Goal: Task Accomplishment & Management: Complete application form

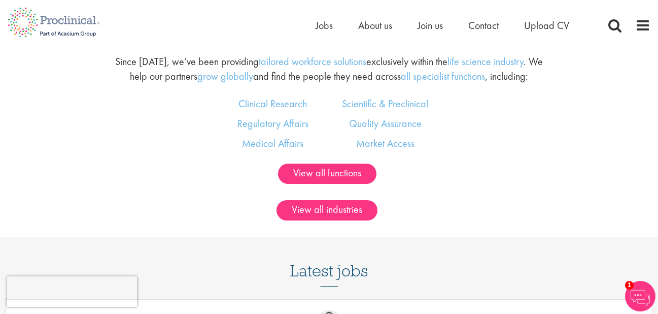
scroll to position [631, 0]
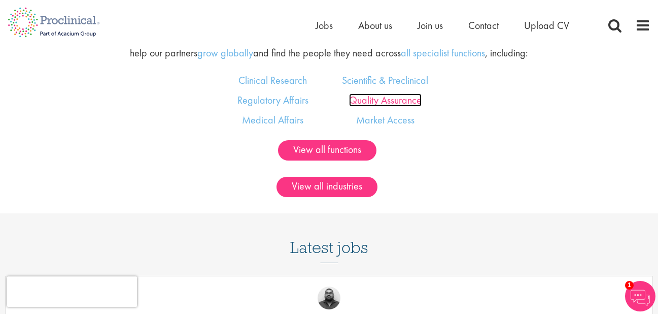
click at [390, 93] on link "Quality Assurance" at bounding box center [385, 99] width 73 height 13
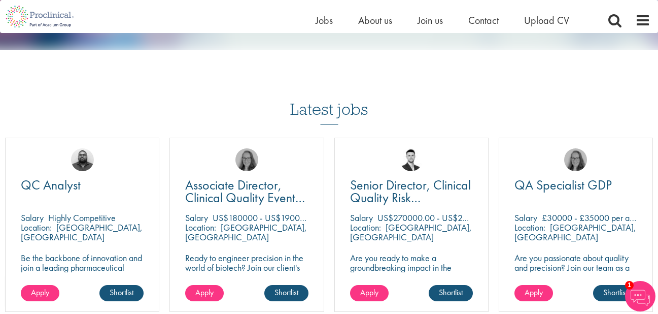
scroll to position [1037, 0]
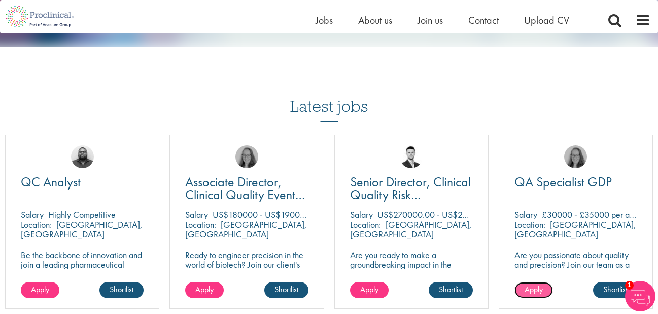
click at [537, 287] on span "Apply" at bounding box center [534, 289] width 18 height 11
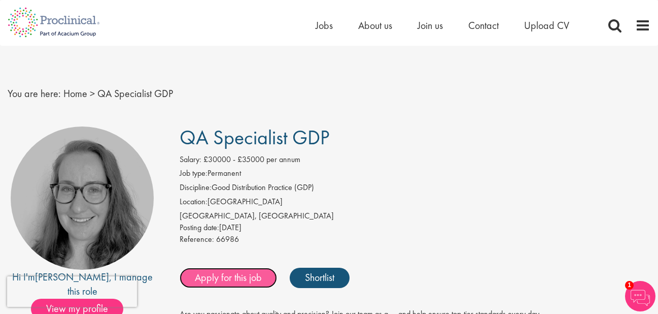
click at [220, 274] on link "Apply for this job" at bounding box center [228, 277] width 97 height 20
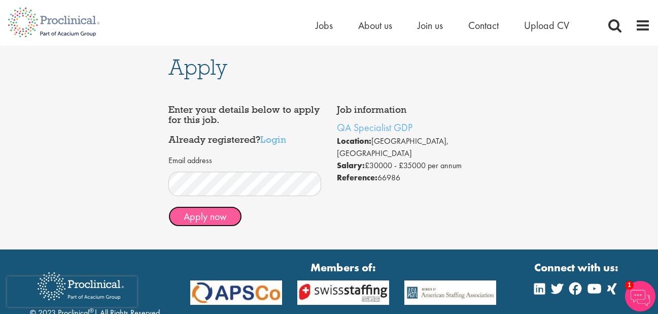
click at [211, 216] on button "Apply now" at bounding box center [205, 216] width 74 height 20
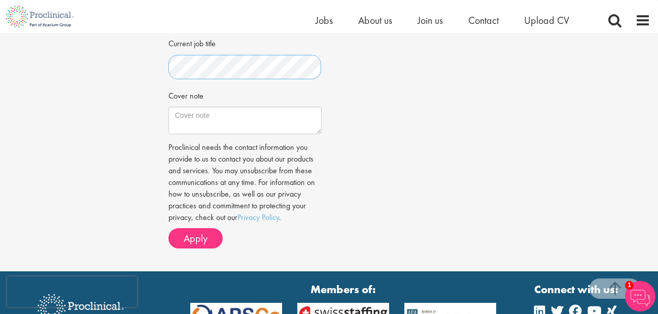
scroll to position [346, 0]
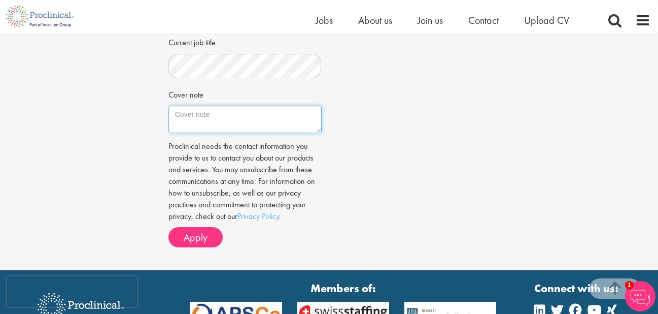
click at [205, 118] on textarea "Cover note" at bounding box center [244, 119] width 153 height 27
paste textarea "Ma.Ferrara@nonstopconsulting.com"
type textarea "Ma.Ferrara@nonstopconsulting.com"
drag, startPoint x: 175, startPoint y: 113, endPoint x: -12, endPoint y: 113, distance: 186.2
click at [0, 113] on html "This website uses cookies. By continuing to use this site, you are giving your …" at bounding box center [329, 34] width 658 height 761
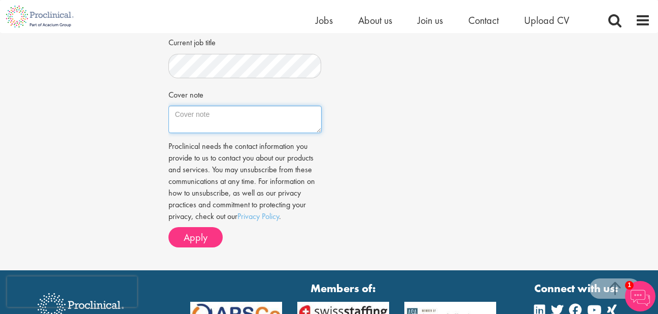
paste textarea "I am writing to express my interest in the Quality Assurance position , I have …"
type textarea "I am writing to express my interest in the Quality Assurance position , I have …"
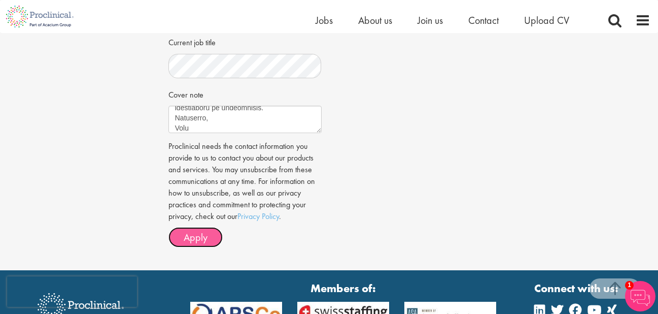
click at [205, 236] on span "Apply" at bounding box center [196, 236] width 24 height 13
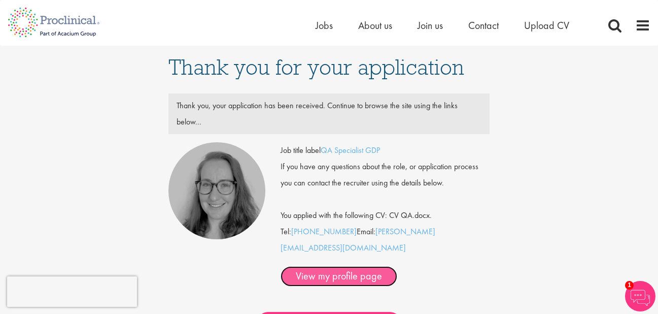
click at [366, 266] on link "View my profile page" at bounding box center [339, 276] width 117 height 20
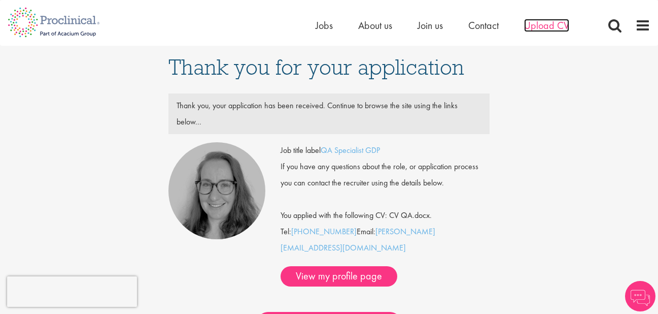
click at [541, 23] on span "Upload CV" at bounding box center [546, 25] width 45 height 13
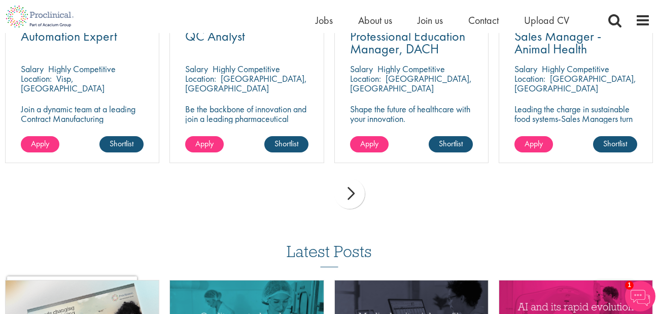
scroll to position [804, 0]
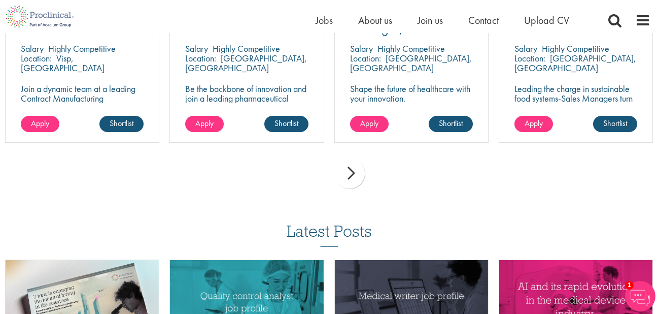
click at [353, 173] on div "next" at bounding box center [349, 173] width 30 height 30
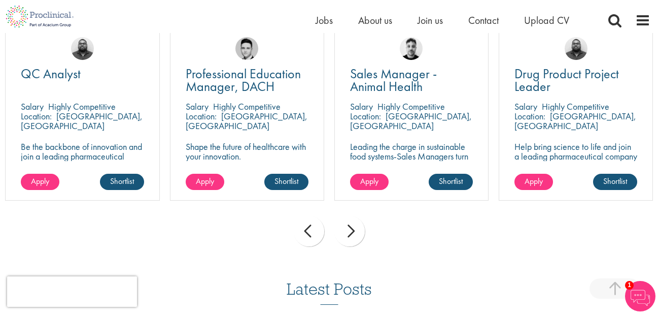
scroll to position [739, 0]
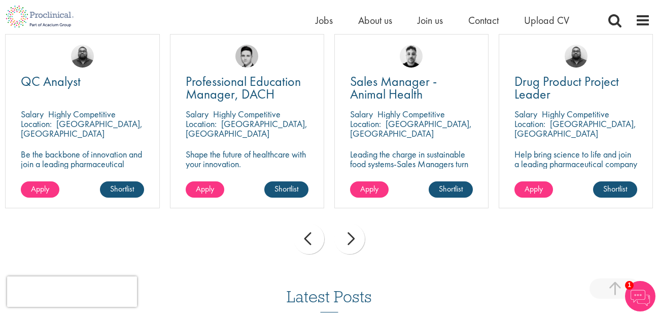
click at [353, 237] on div "next" at bounding box center [349, 238] width 30 height 30
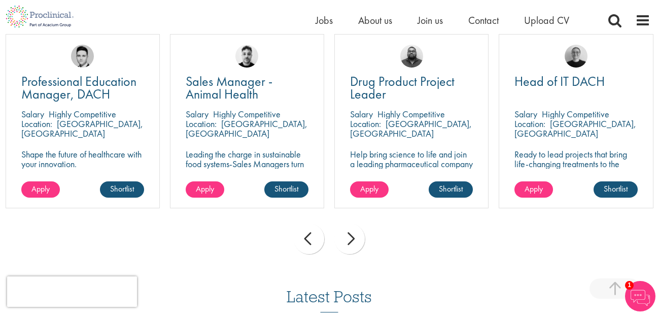
click at [353, 237] on div "next" at bounding box center [349, 238] width 30 height 30
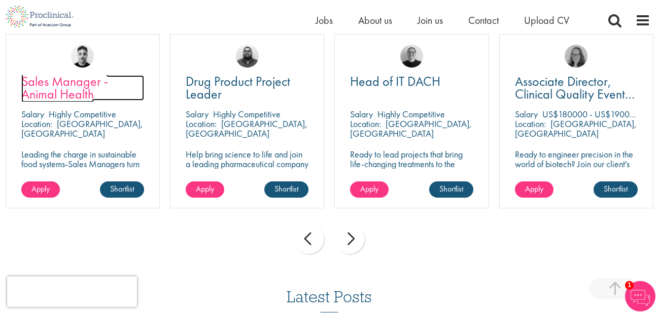
click at [66, 92] on span "Sales Manager - Animal Health" at bounding box center [64, 88] width 87 height 30
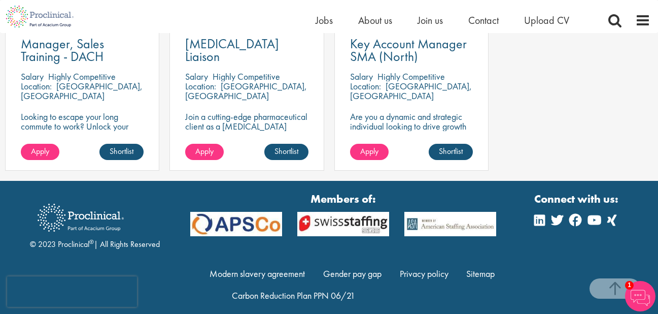
scroll to position [846, 0]
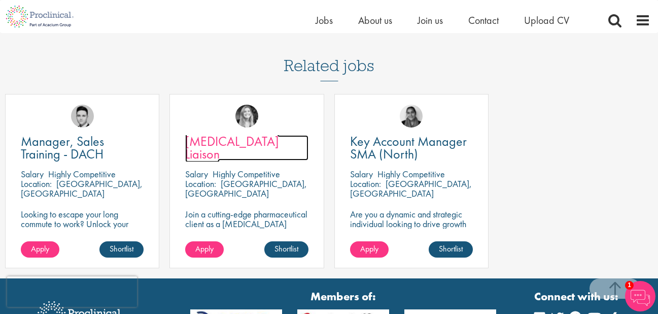
click at [222, 132] on span "[MEDICAL_DATA] Liaison" at bounding box center [232, 147] width 94 height 30
